Goal: Transaction & Acquisition: Purchase product/service

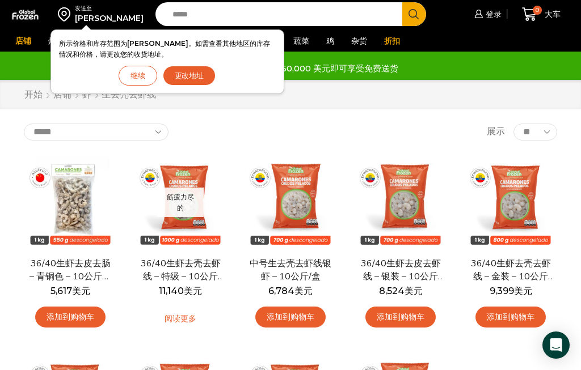
click at [155, 70] on button "继续" at bounding box center [138, 76] width 39 height 20
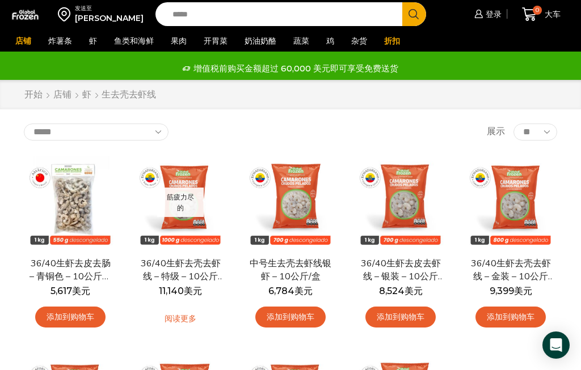
click at [485, 15] on font "登录" at bounding box center [493, 14] width 16 height 10
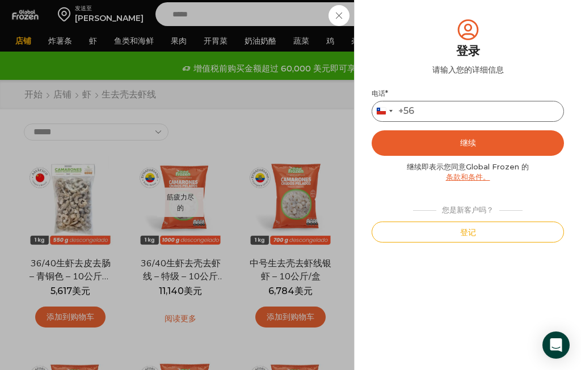
click at [455, 105] on input "电话 *" at bounding box center [467, 111] width 192 height 21
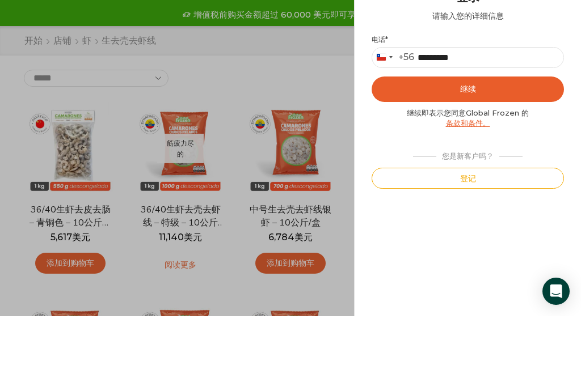
click at [478, 130] on button "继续" at bounding box center [467, 143] width 192 height 26
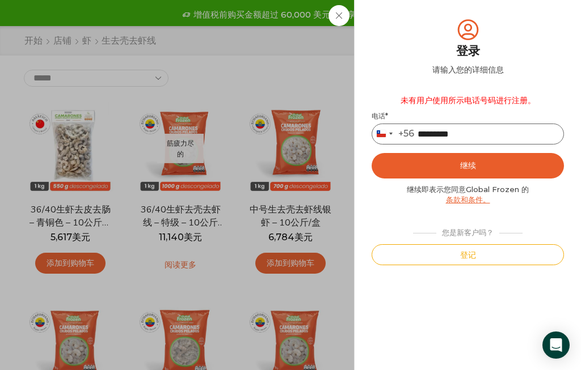
click at [499, 133] on input "*********" at bounding box center [467, 134] width 192 height 21
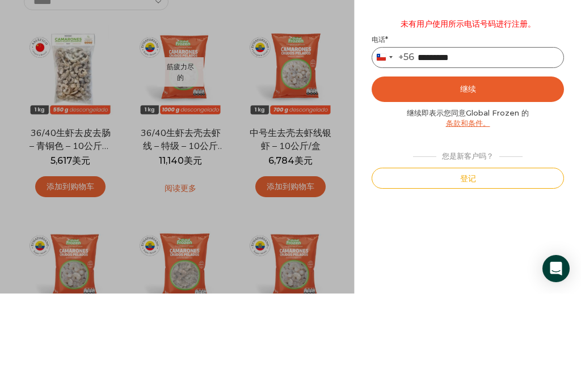
type input "*********"
click at [473, 160] on font "继续" at bounding box center [468, 165] width 16 height 10
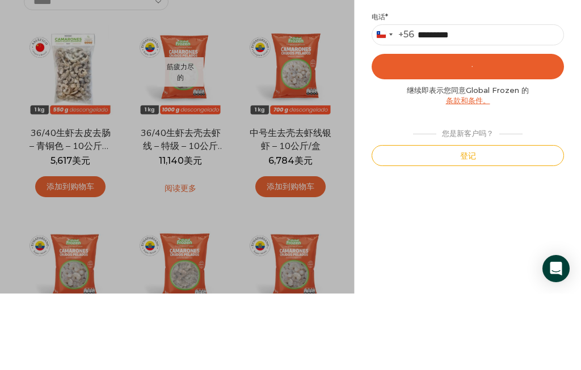
scroll to position [130, 0]
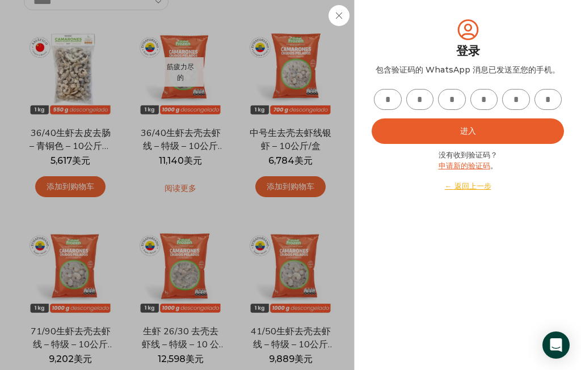
click at [394, 91] on input "text" at bounding box center [388, 99] width 28 height 21
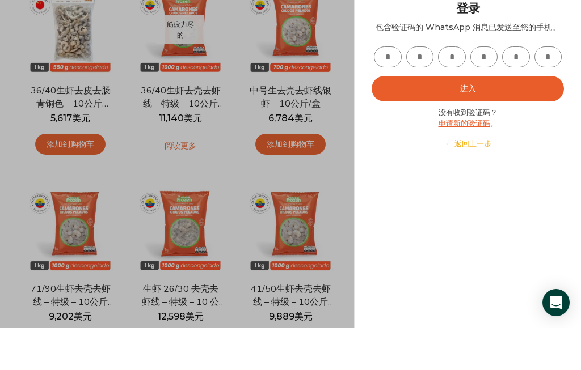
type input "*"
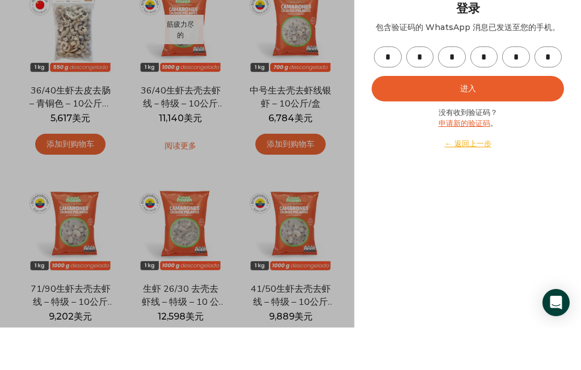
type input "*"
click at [477, 119] on button "进入" at bounding box center [467, 132] width 192 height 26
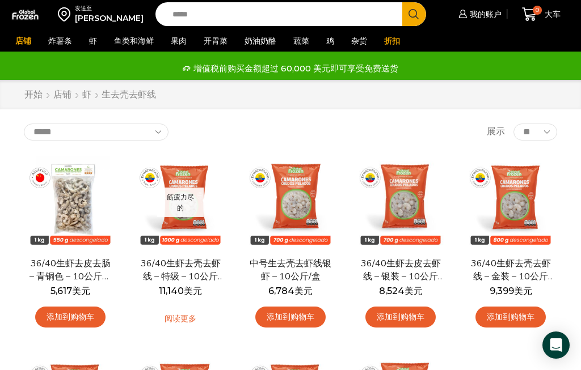
click at [0, 0] on font "土豆条" at bounding box center [0, 0] width 0 height 0
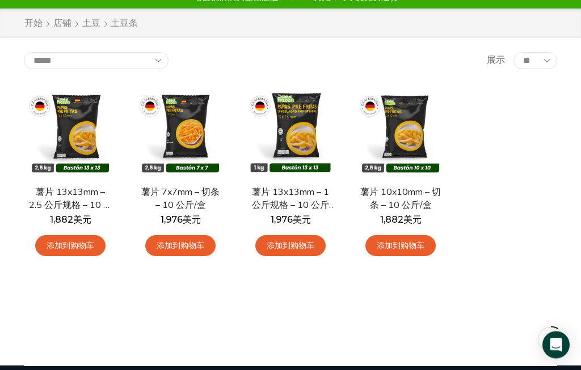
scroll to position [76, 0]
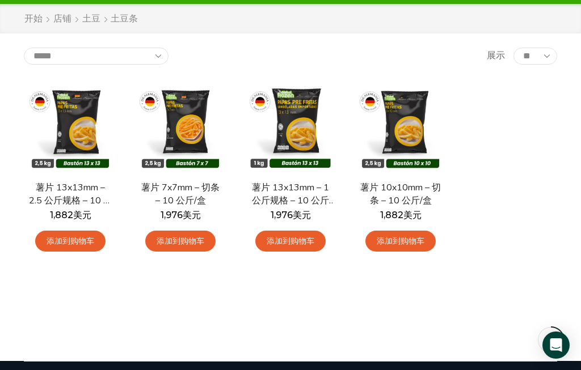
click at [85, 127] on img at bounding box center [70, 126] width 93 height 93
click at [69, 150] on font "快速查看" at bounding box center [70, 154] width 27 height 9
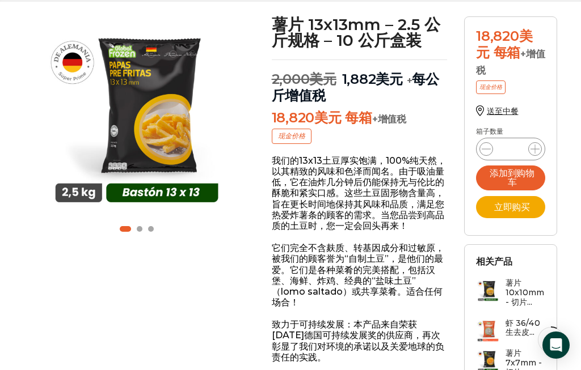
scroll to position [108, 0]
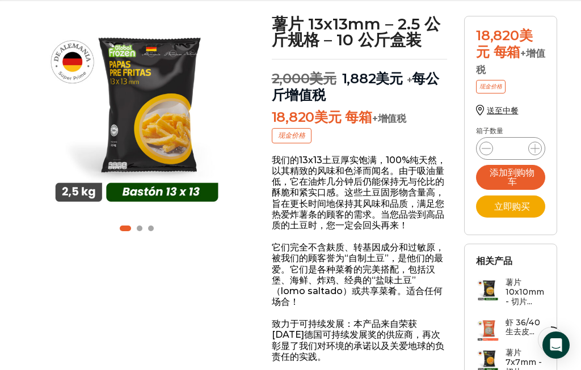
click at [539, 150] on icon at bounding box center [534, 148] width 9 height 9
click at [536, 150] on icon at bounding box center [534, 148] width 9 height 9
click at [537, 151] on icon at bounding box center [534, 148] width 9 height 9
click at [538, 153] on icon at bounding box center [534, 148] width 9 height 9
type input "*"
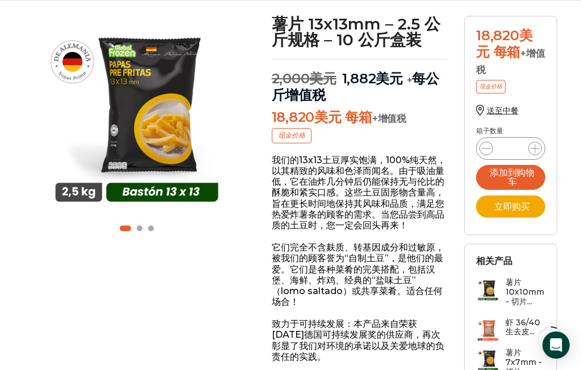
click at [511, 176] on font "添加到购物车" at bounding box center [511, 177] width 45 height 20
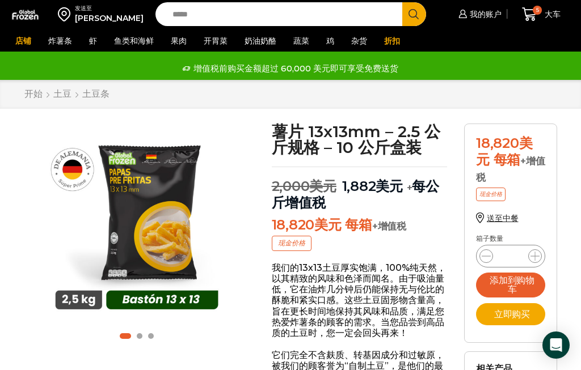
click at [535, 13] on div "5 大车 5 5 Shopping Cart 5 × 2,000" at bounding box center [541, 14] width 57 height 27
click at [531, 19] on icon at bounding box center [529, 14] width 15 height 15
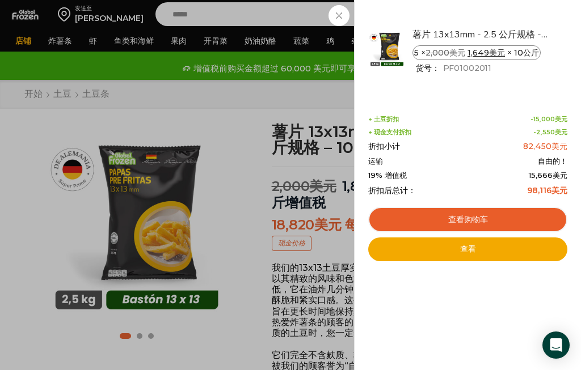
click at [513, 18] on div "5 大车 5 5 Shopping Cart 5 × 2,000" at bounding box center [541, 14] width 57 height 27
